Goal: Obtain resource: Obtain resource

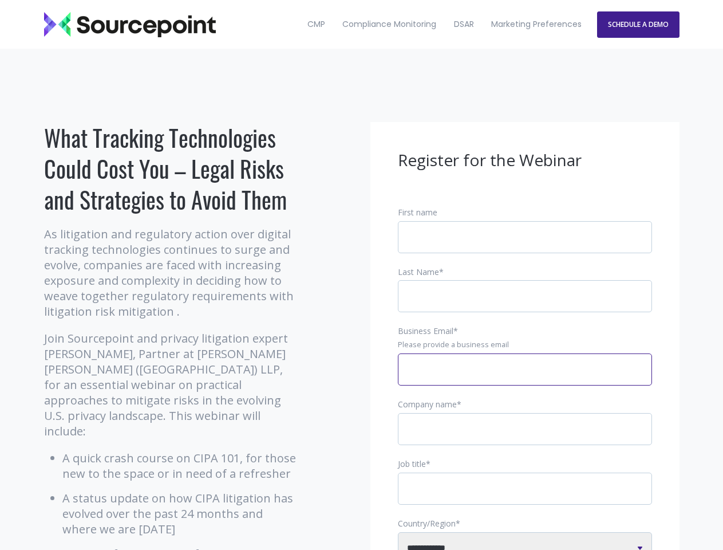
click at [525, 378] on input "Business Email *" at bounding box center [525, 369] width 254 height 32
